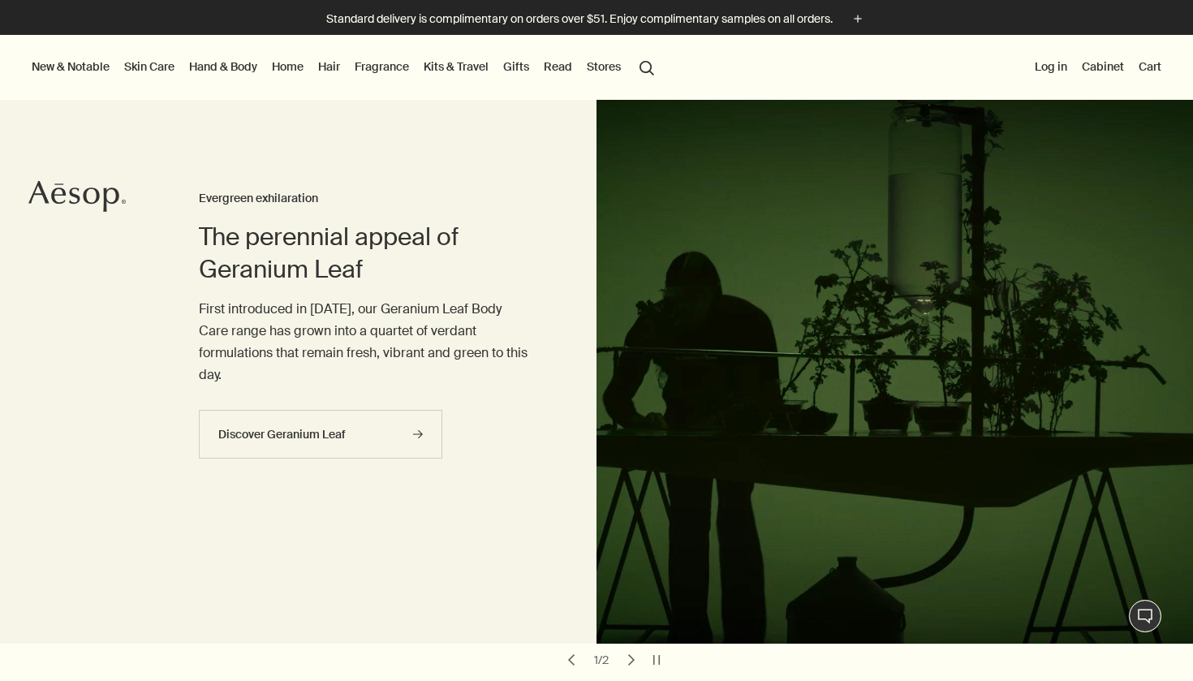
click at [1154, 680] on div at bounding box center [596, 681] width 1193 height 0
click at [153, 67] on link "Skin Care" at bounding box center [149, 66] width 57 height 21
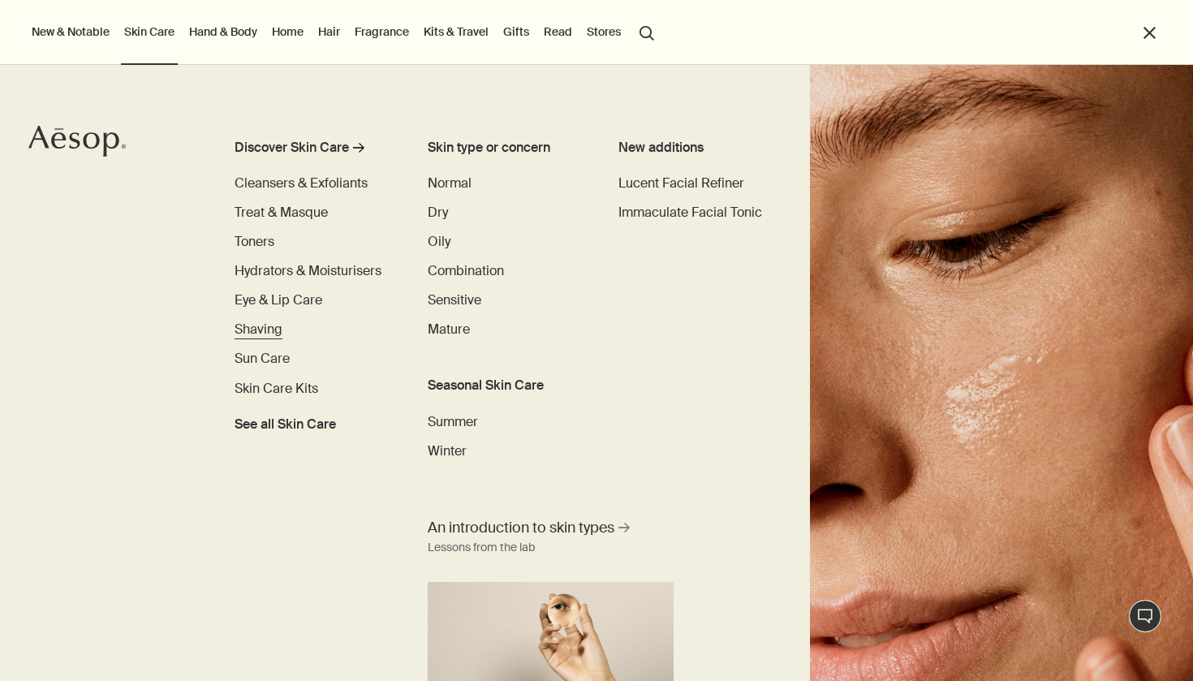
click at [273, 328] on span "Shaving" at bounding box center [259, 329] width 48 height 17
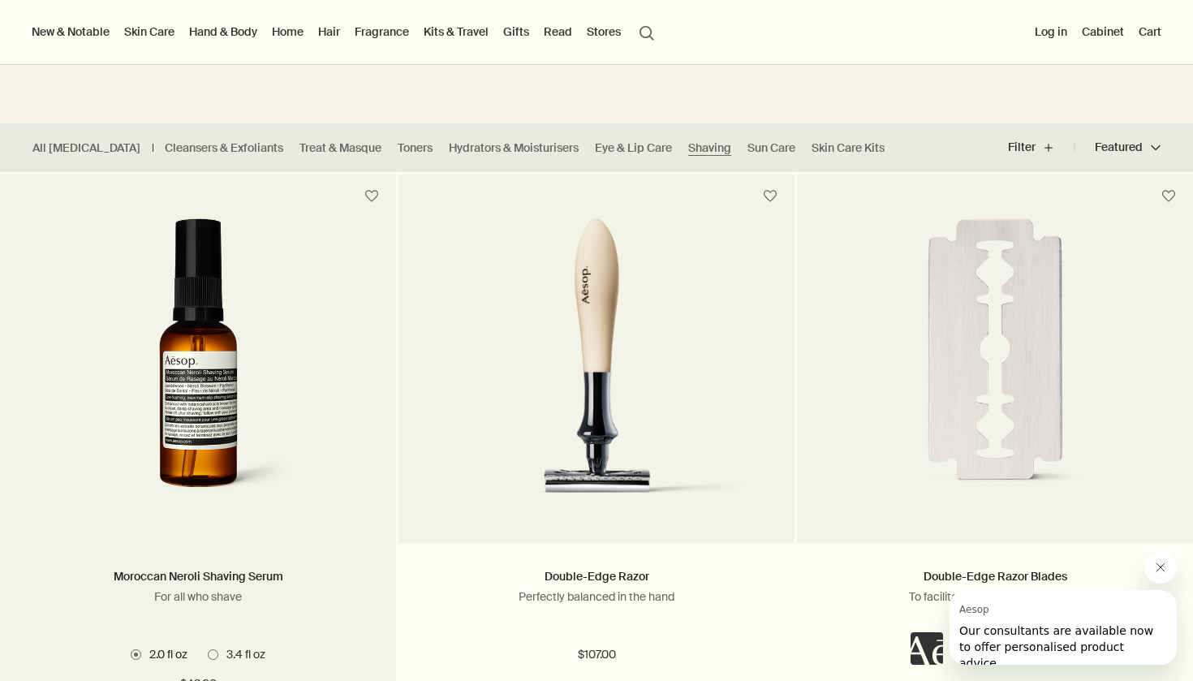
scroll to position [339, 0]
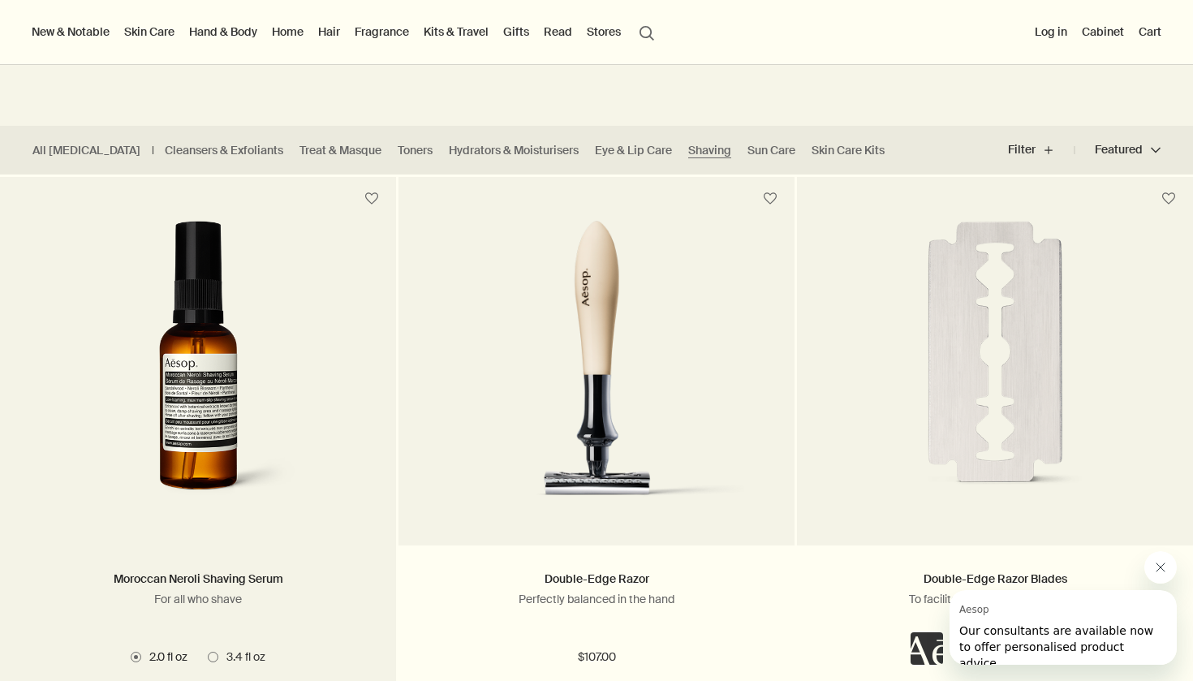
click at [249, 490] on img at bounding box center [199, 371] width 308 height 300
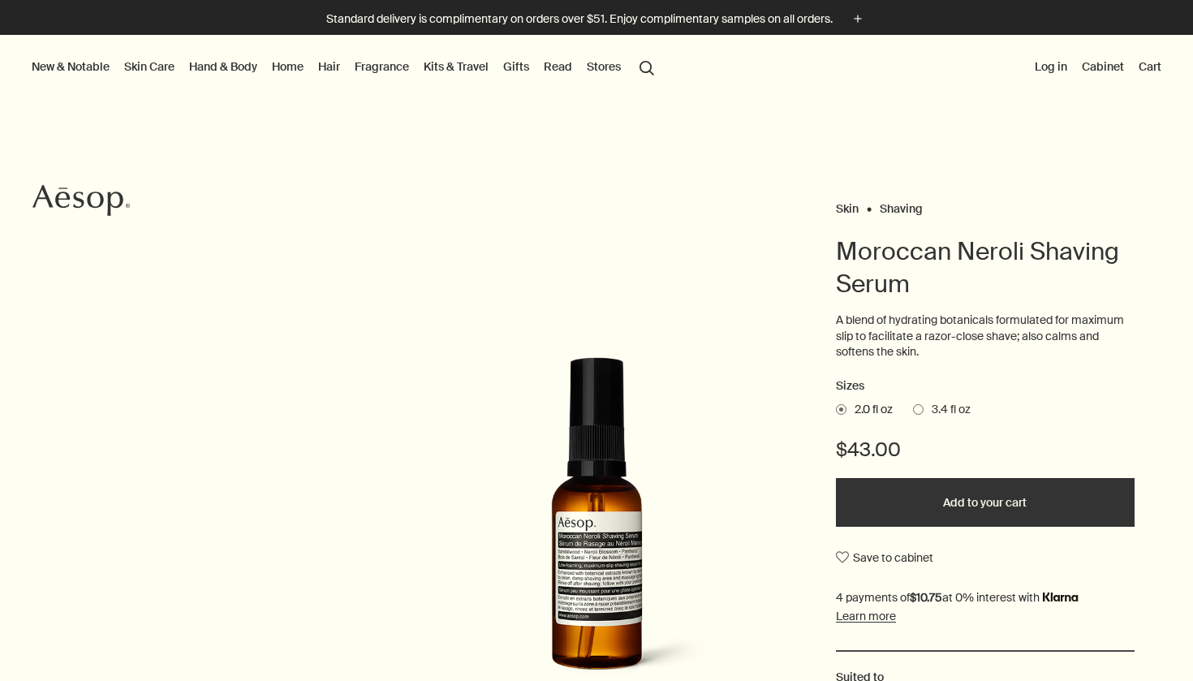
click at [1157, 680] on div at bounding box center [596, 681] width 1193 height 0
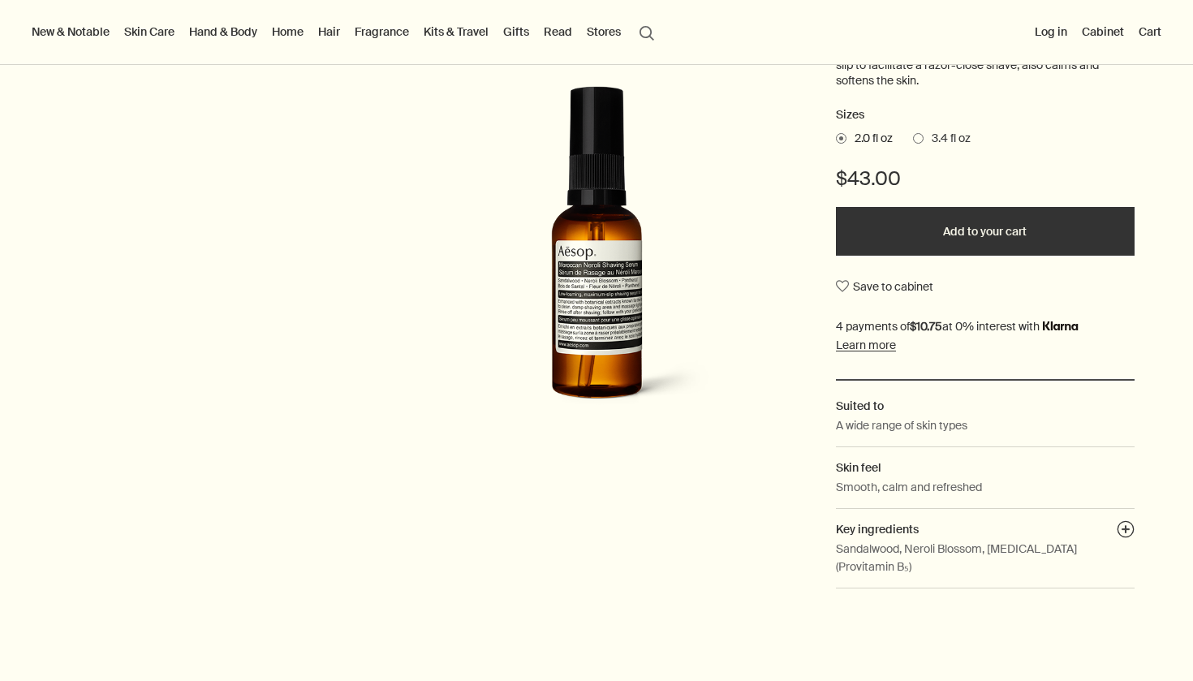
scroll to position [285, 0]
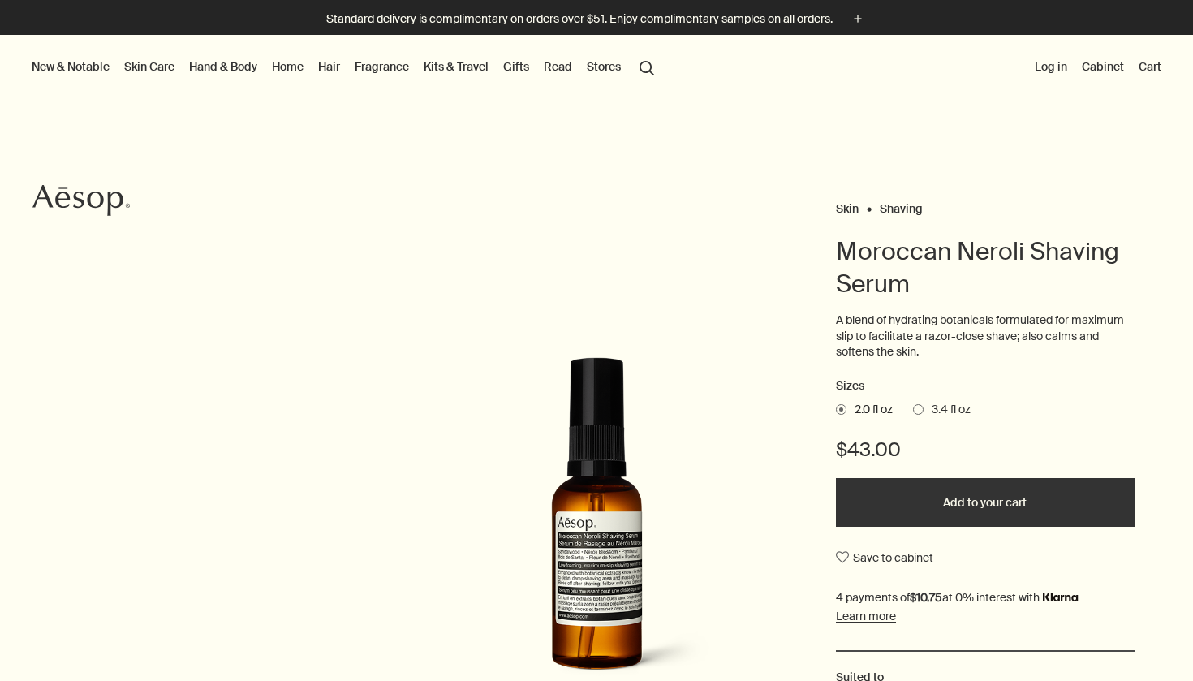
click at [1142, 680] on div at bounding box center [596, 681] width 1193 height 0
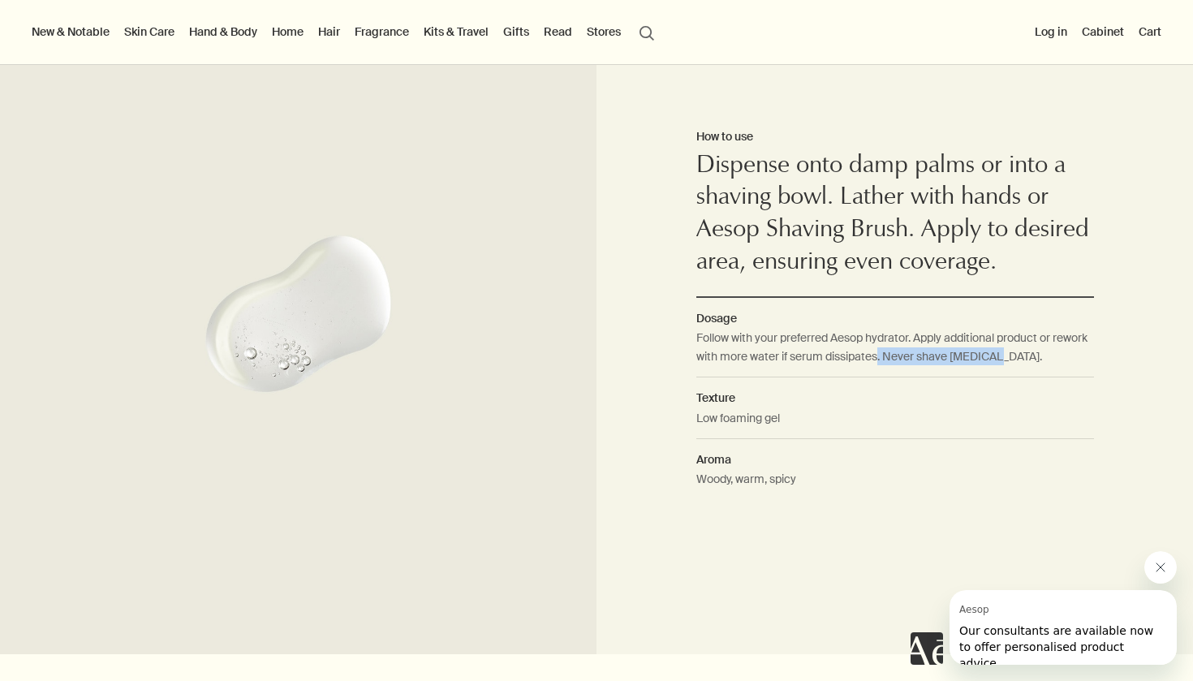
drag, startPoint x: 1031, startPoint y: 331, endPoint x: 919, endPoint y: 331, distance: 112.0
click at [919, 331] on dd "Follow with your preferred Aesop hydrator. Apply additional product or rework w…" at bounding box center [896, 353] width 398 height 49
click at [827, 389] on h2 "Texture" at bounding box center [896, 398] width 398 height 18
drag, startPoint x: 788, startPoint y: 393, endPoint x: 693, endPoint y: 395, distance: 94.2
click at [693, 395] on div "How to use Dispense onto damp palms or into a shaving bowl. Lather with hands o…" at bounding box center [895, 313] width 597 height 681
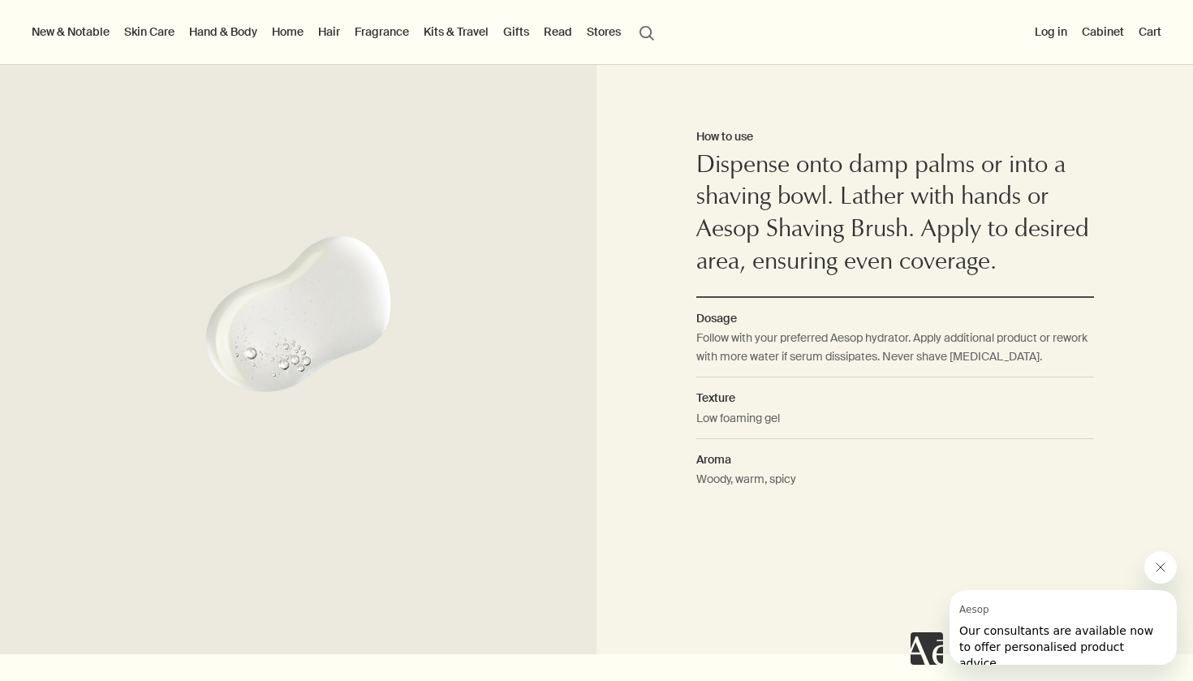
click at [739, 470] on dd "Woody, warm, spicy" at bounding box center [896, 484] width 398 height 29
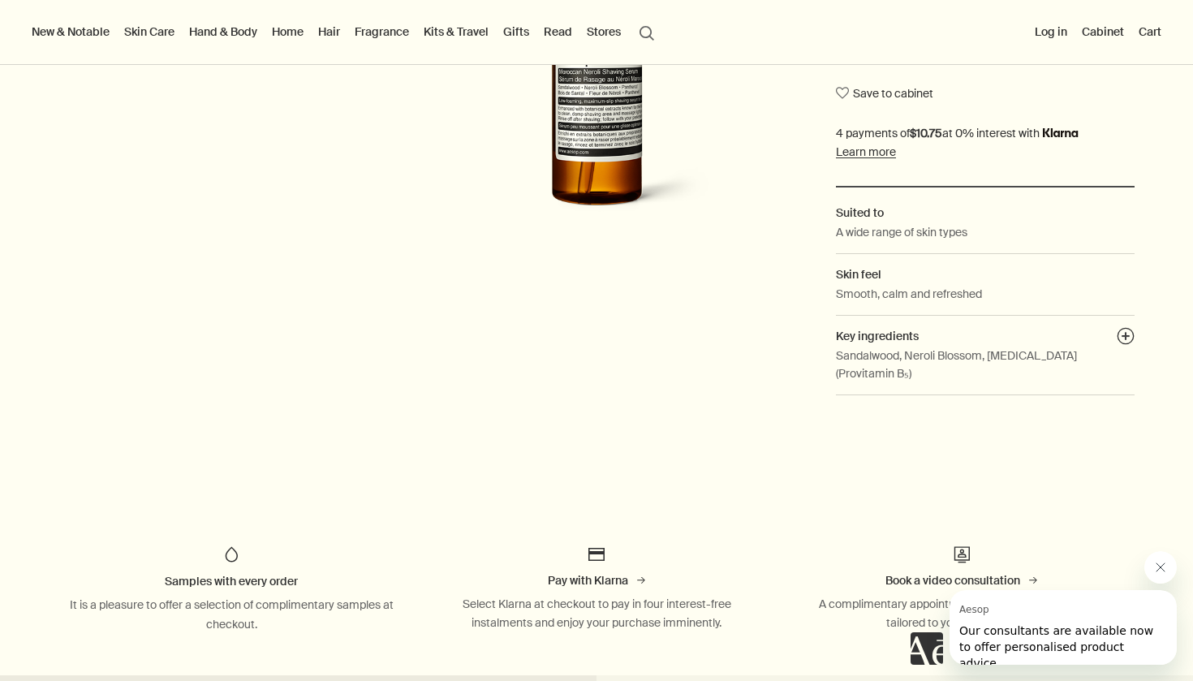
scroll to position [481, 0]
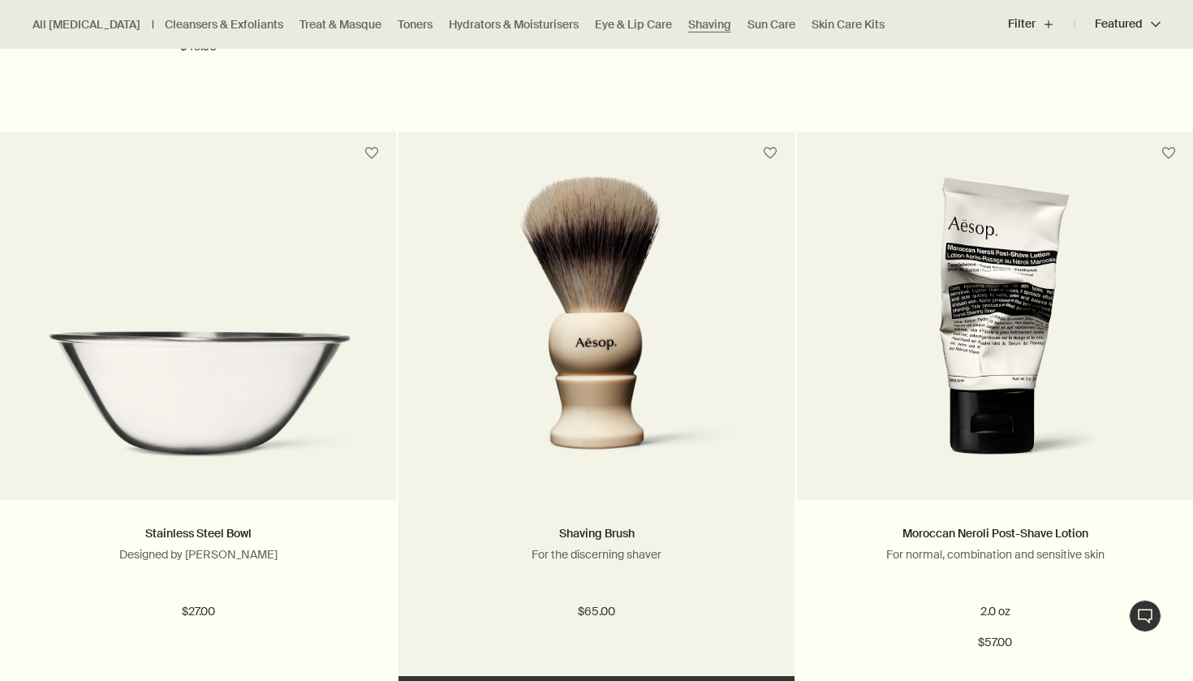
scroll to position [982, 0]
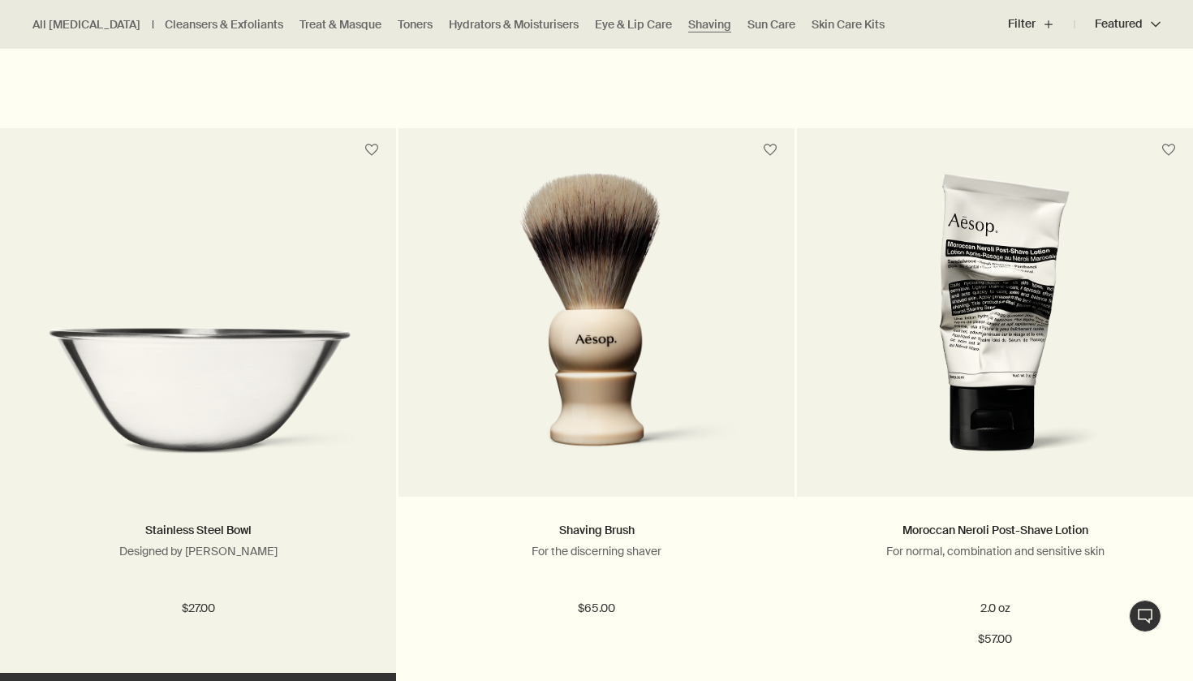
click at [289, 450] on img at bounding box center [197, 399] width 347 height 145
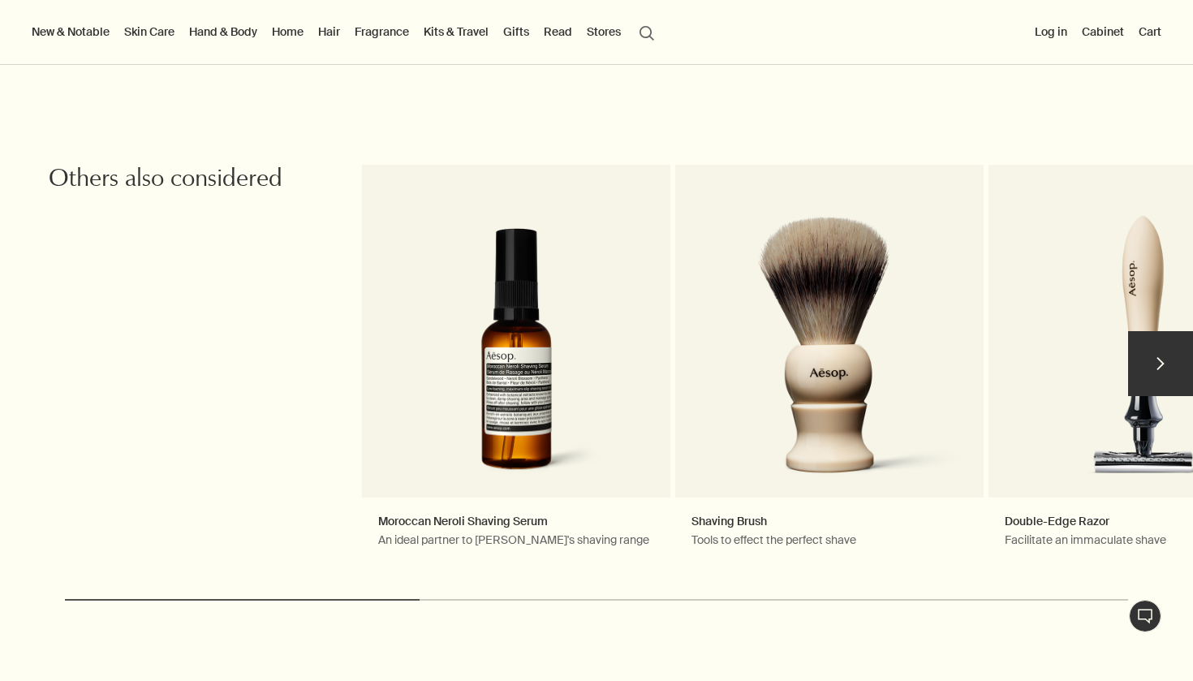
scroll to position [1522, 0]
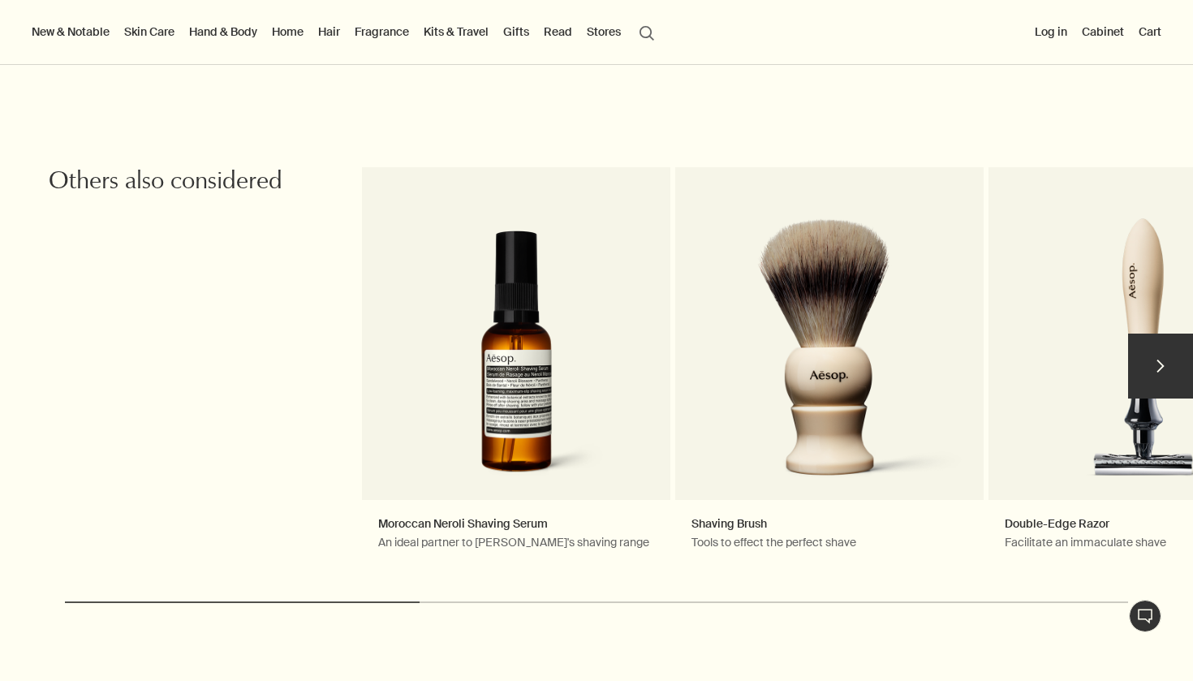
click at [1157, 382] on button "chevron" at bounding box center [1161, 366] width 65 height 65
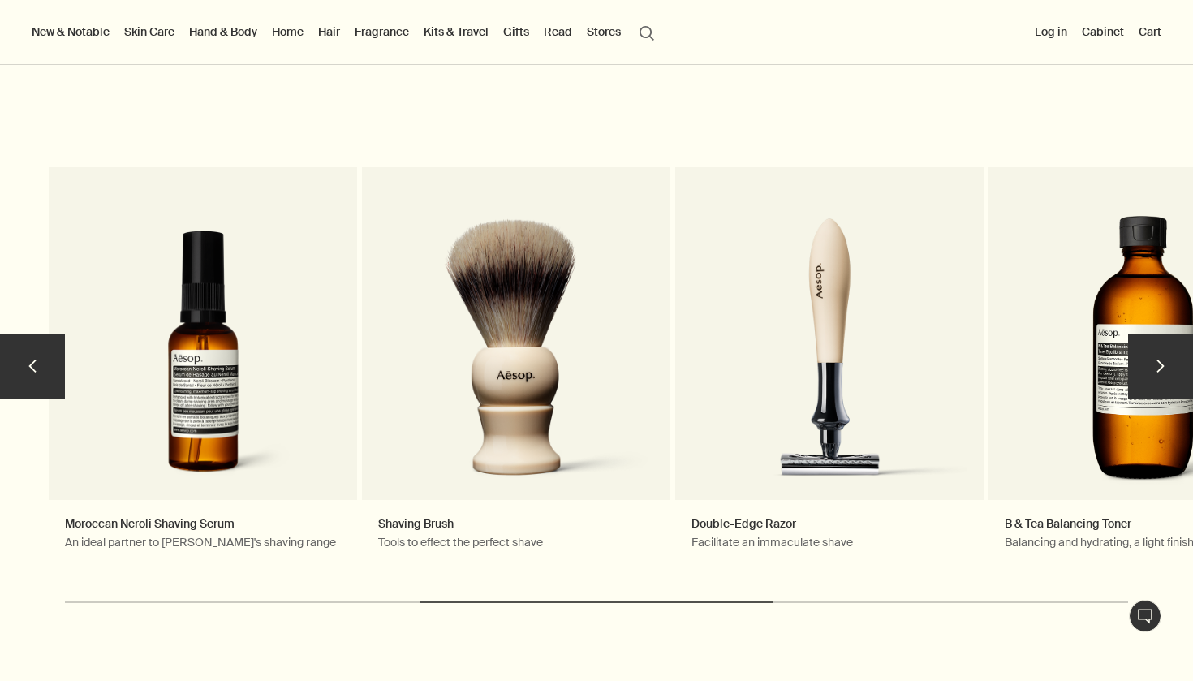
click at [1157, 382] on button "chevron" at bounding box center [1161, 366] width 65 height 65
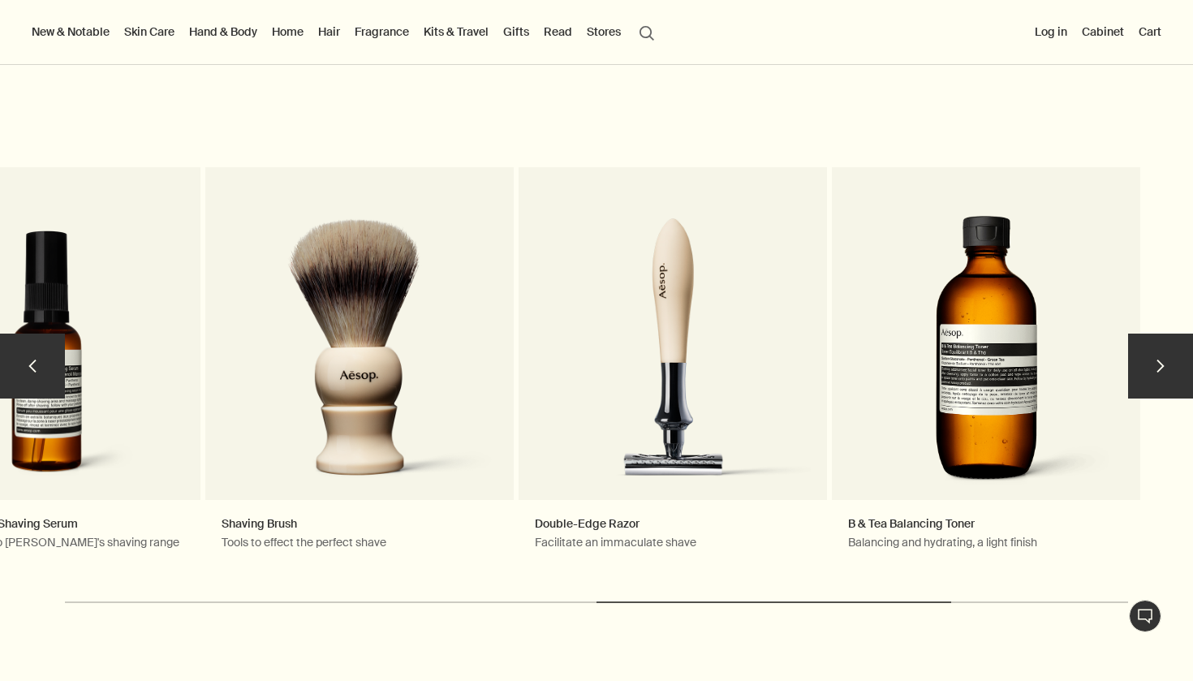
click at [1157, 382] on button "chevron" at bounding box center [1161, 366] width 65 height 65
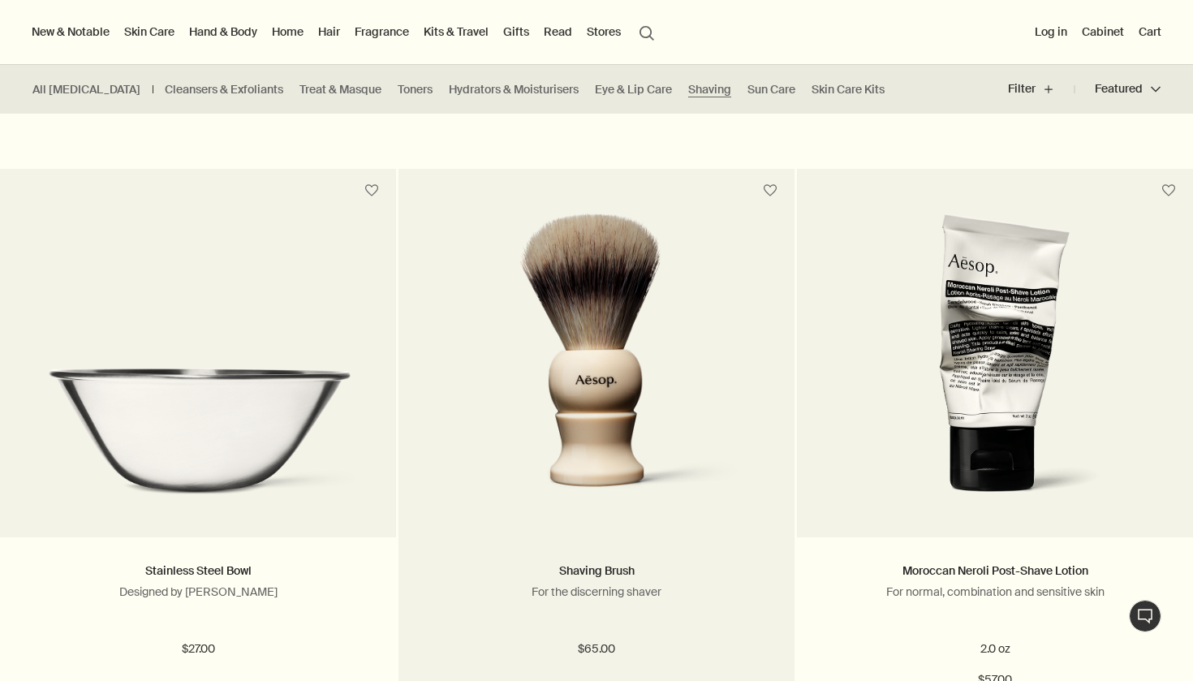
scroll to position [942, 0]
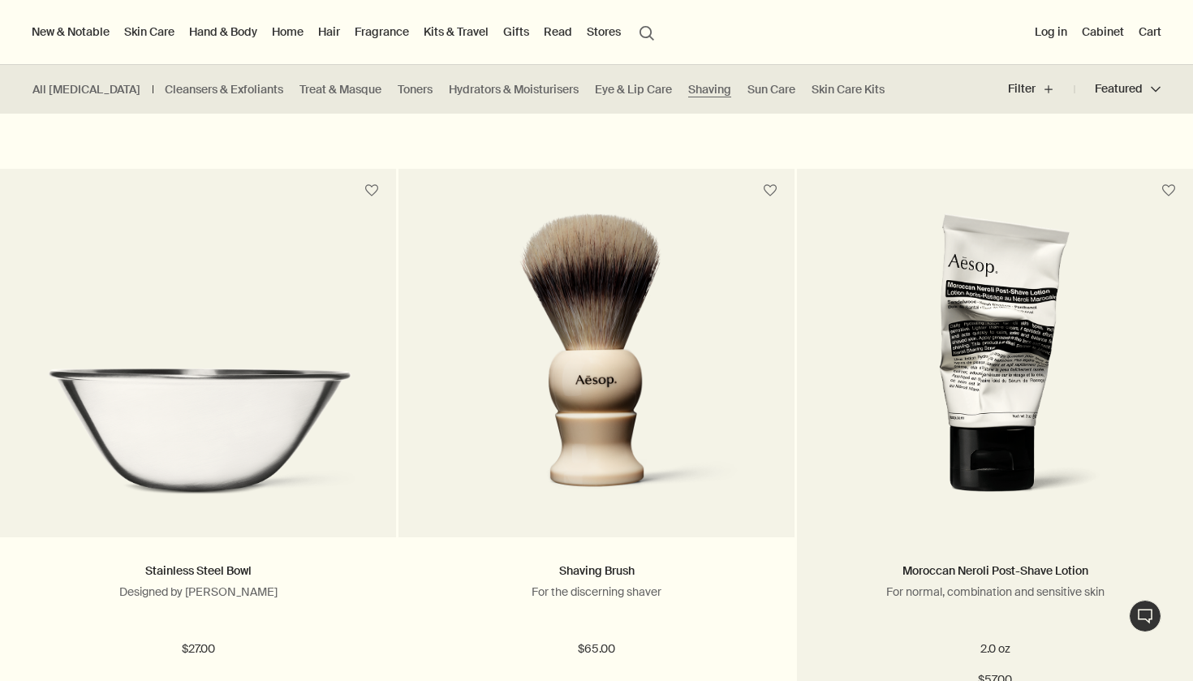
click at [1004, 356] on img at bounding box center [995, 363] width 253 height 300
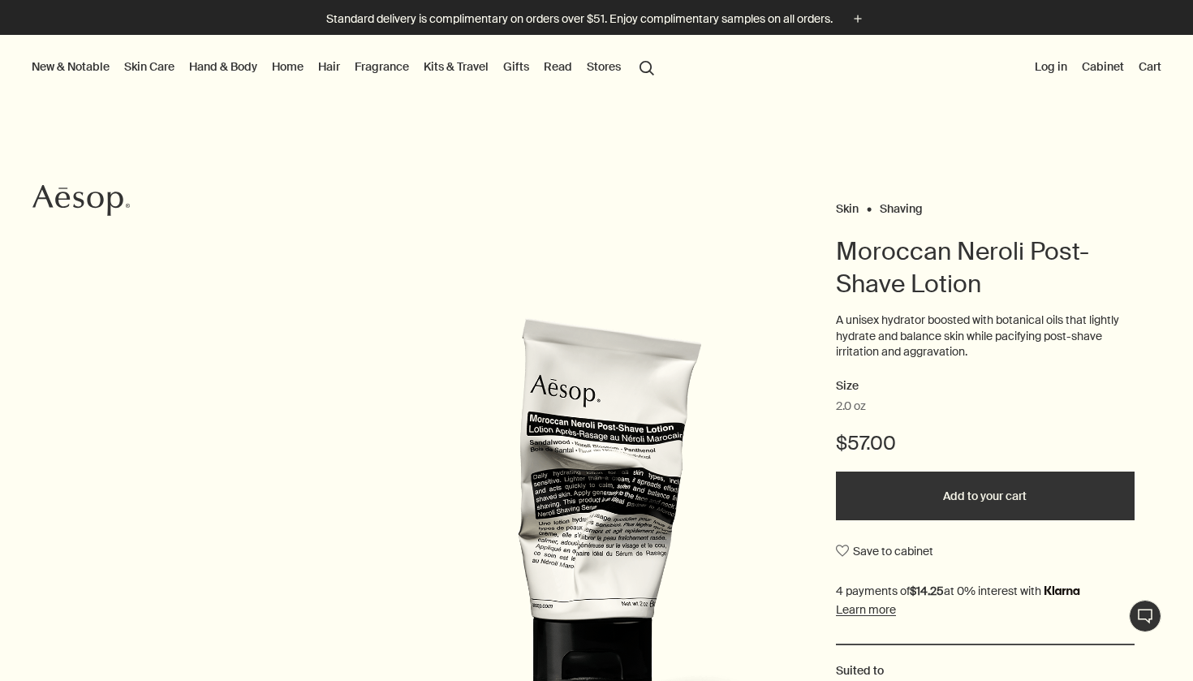
click at [1158, 680] on div at bounding box center [596, 681] width 1193 height 0
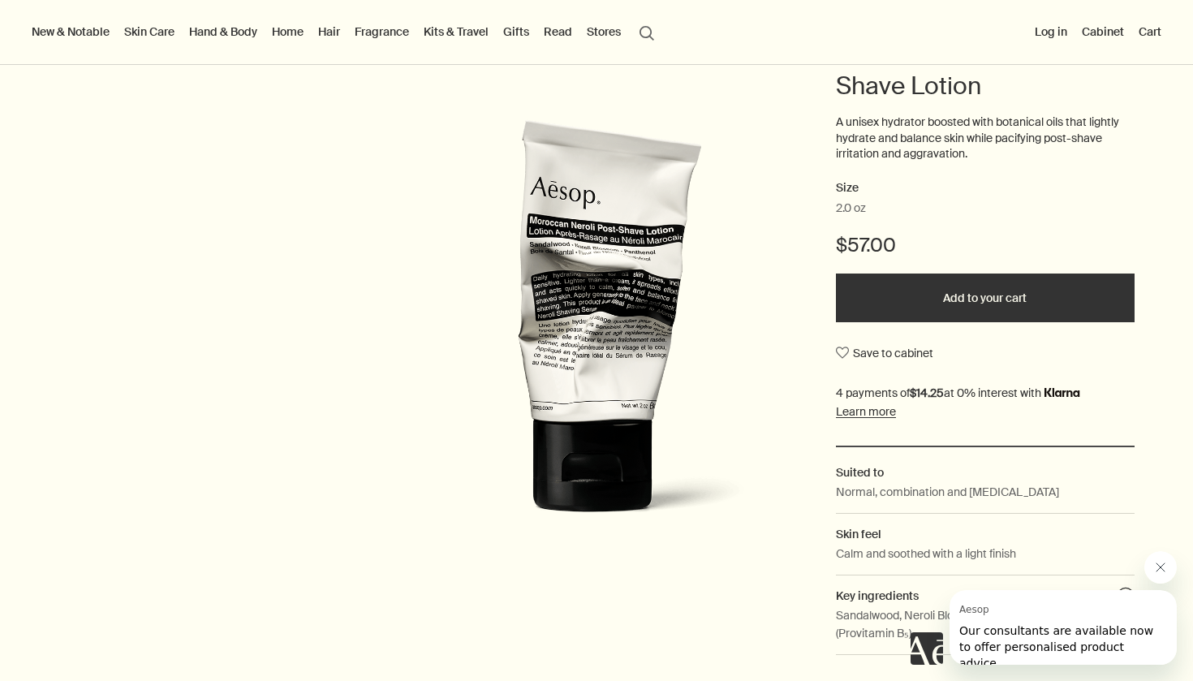
scroll to position [196, 0]
